Goal: Book appointment/travel/reservation

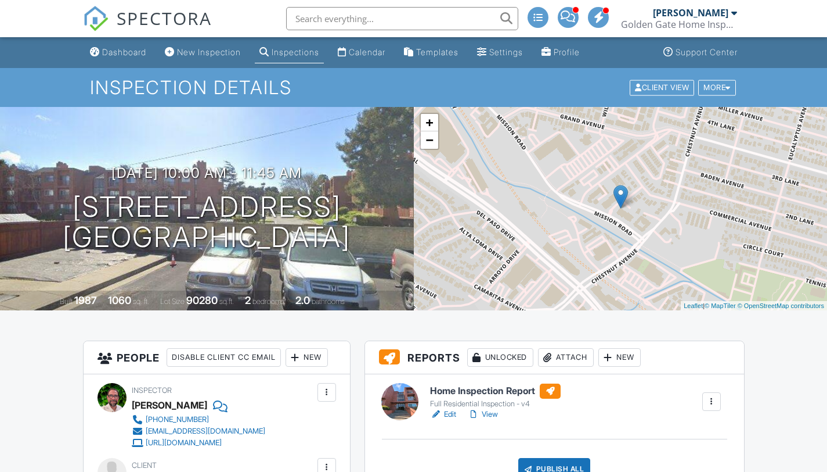
drag, startPoint x: 836, startPoint y: 69, endPoint x: 836, endPoint y: -51, distance: 119.6
click at [367, 52] on div "Calendar" at bounding box center [367, 52] width 37 height 10
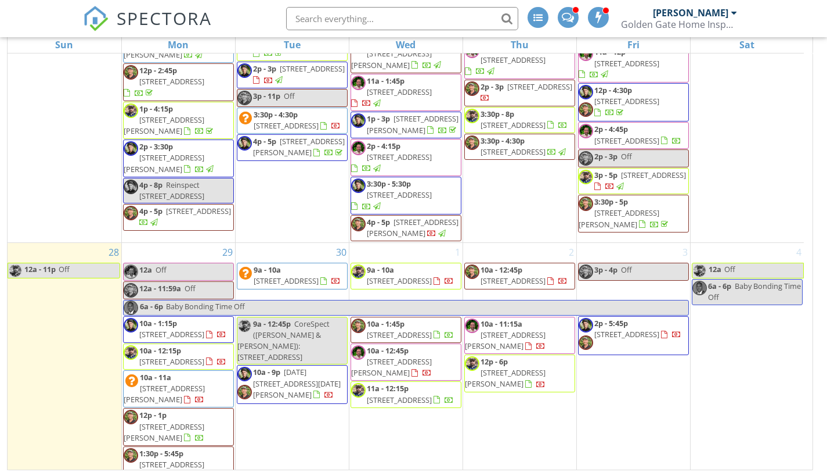
scroll to position [1297, 0]
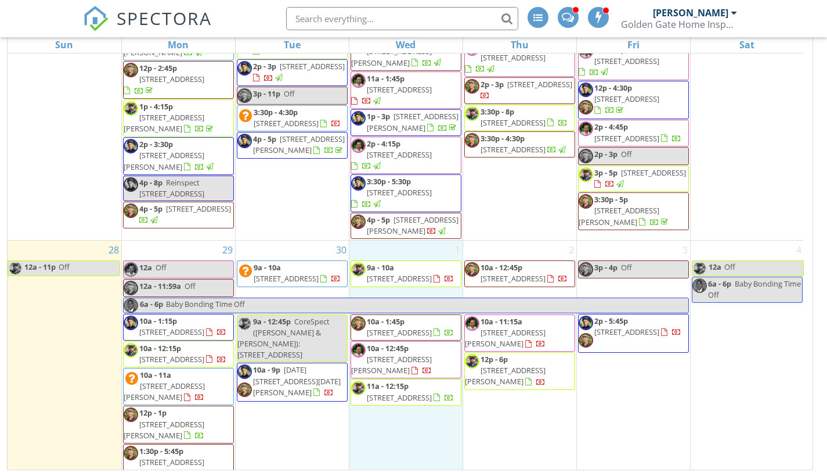
click at [411, 375] on div "1 9a - 10a [STREET_ADDRESS] 10a - 1:45p [STREET_ADDRESS] 10a - 12:45p [STREET_A…" at bounding box center [406, 433] width 113 height 387
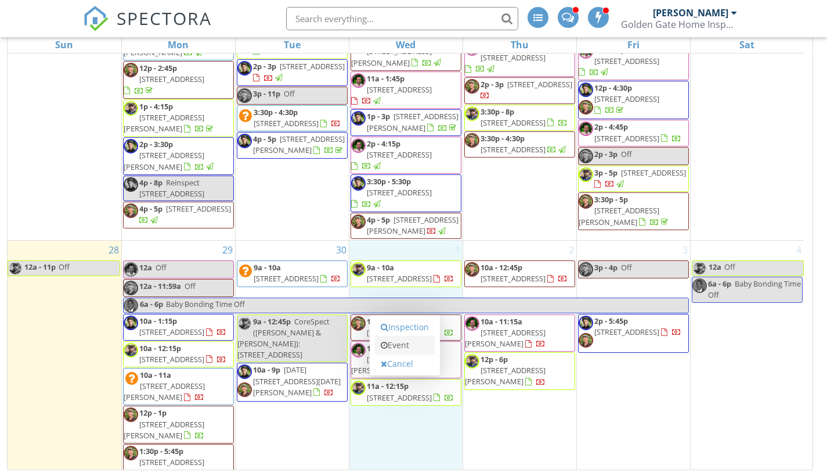
click at [398, 346] on link "Event" at bounding box center [405, 345] width 60 height 19
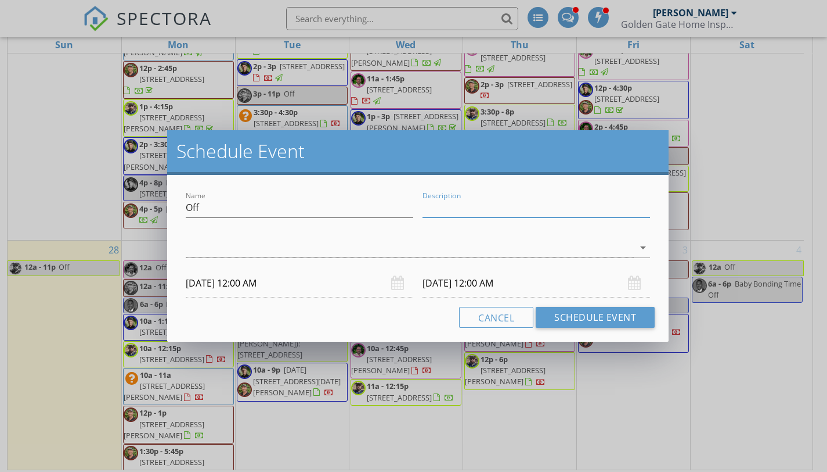
click at [512, 211] on input "Description" at bounding box center [537, 207] width 228 height 19
click at [505, 201] on input "Description" at bounding box center [537, 207] width 228 height 19
click at [379, 334] on div "Name Off Description arrow_drop_down [DATE] 12:00 AM [DATE] 12:00 AM Cancel Sch…" at bounding box center [418, 258] width 502 height 167
click at [644, 249] on icon "arrow_drop_down" at bounding box center [643, 247] width 14 height 14
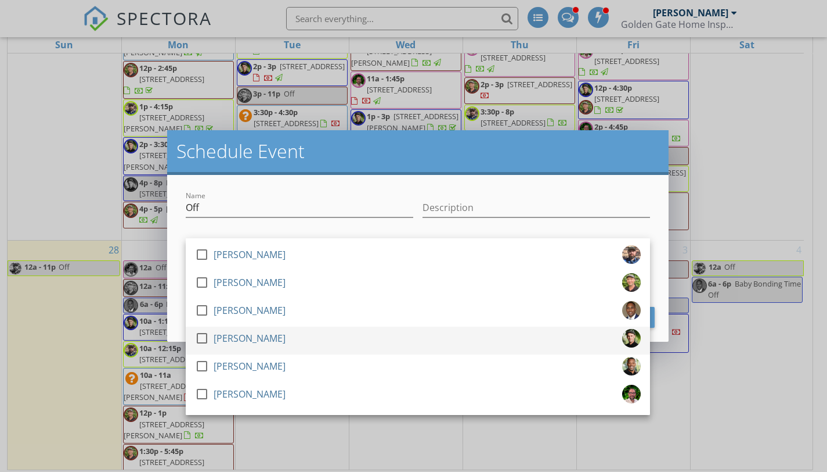
click at [206, 337] on div at bounding box center [202, 338] width 20 height 20
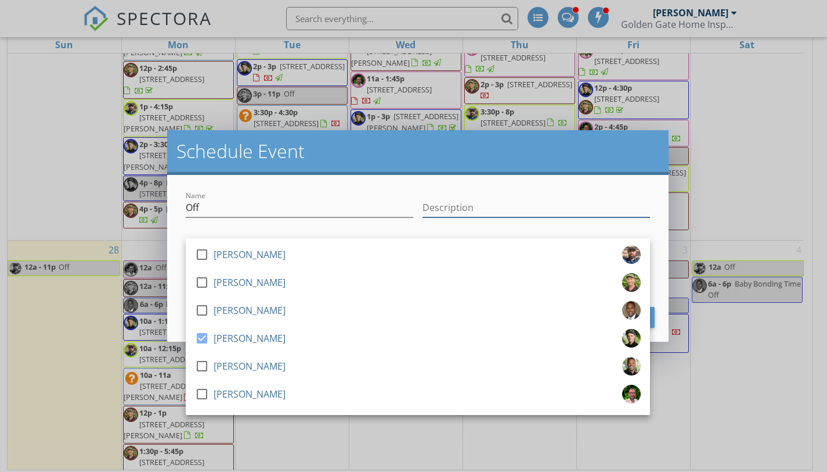
click at [520, 205] on input "Description" at bounding box center [537, 207] width 228 height 19
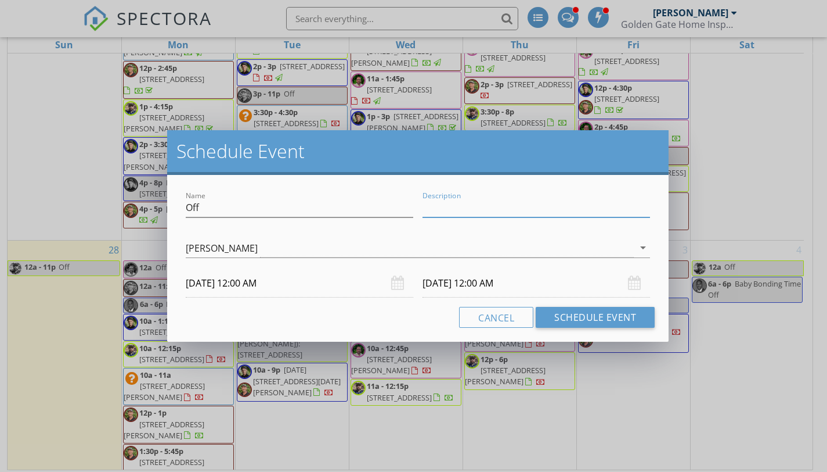
click at [332, 298] on div "Name Off Description check_box_outline_blank [PERSON_NAME] check_box_outline_bl…" at bounding box center [418, 258] width 502 height 167
click at [606, 320] on button "Schedule Event" at bounding box center [595, 317] width 119 height 21
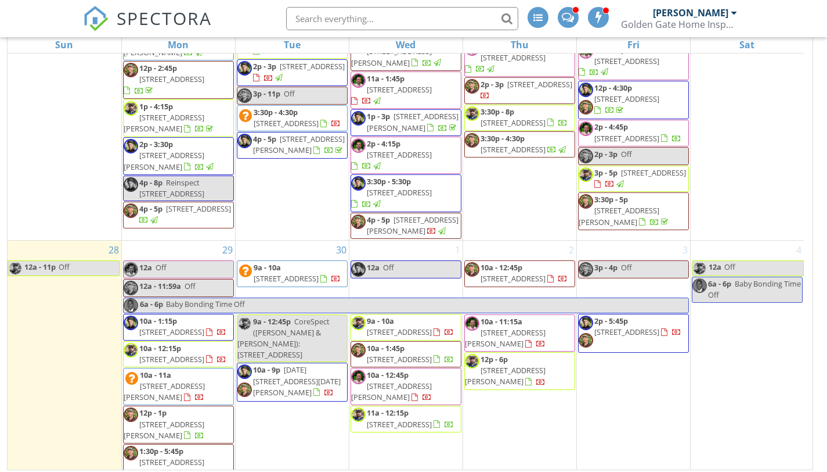
scroll to position [0, 0]
